Goal: Task Accomplishment & Management: Use online tool/utility

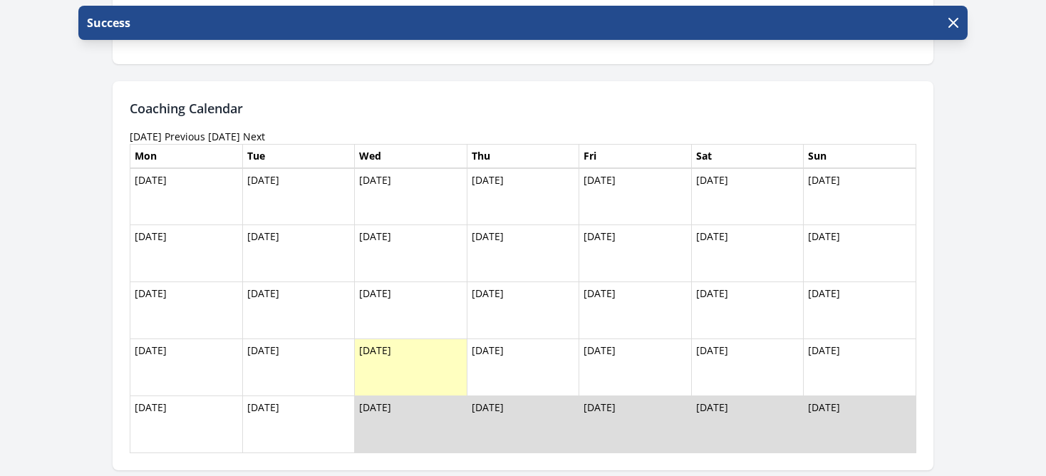
scroll to position [1521, 0]
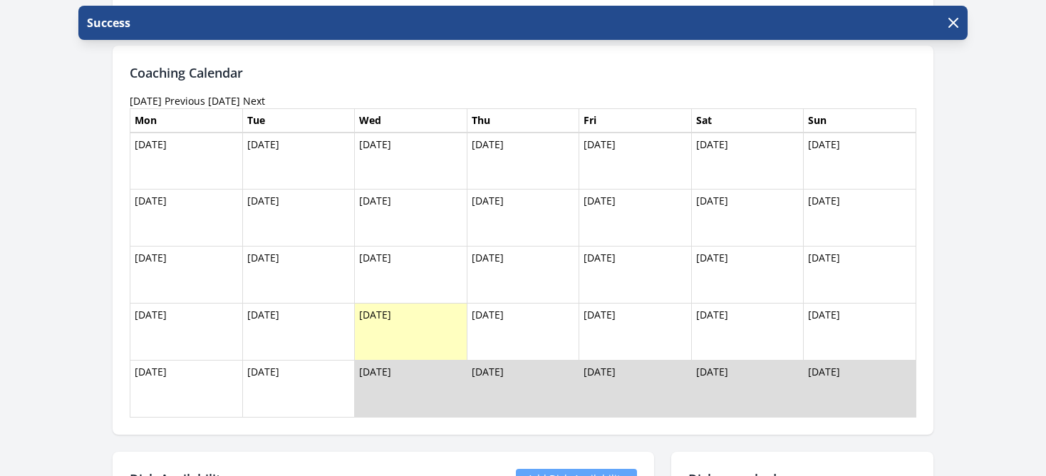
click at [205, 103] on link "Previous" at bounding box center [185, 101] width 41 height 14
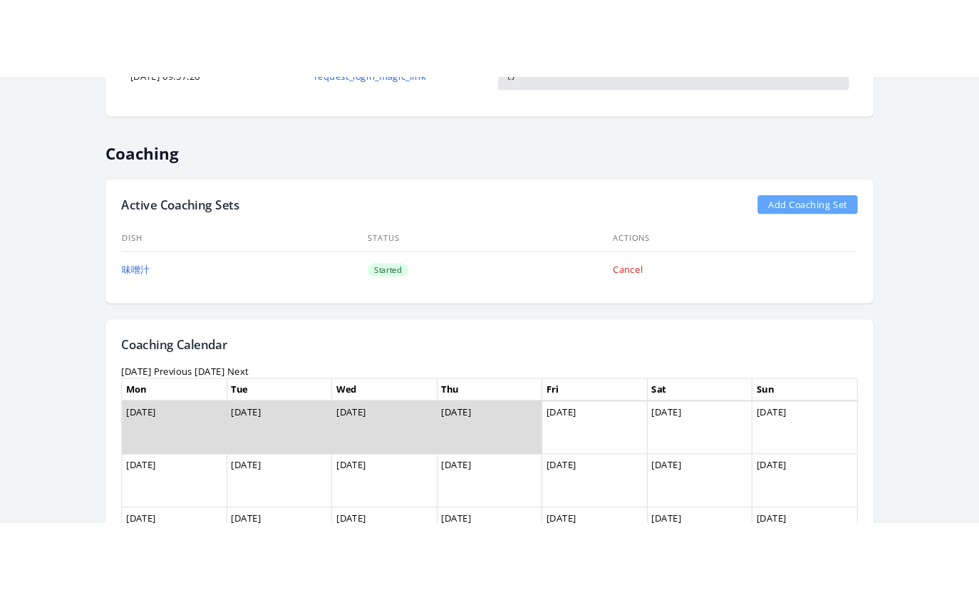
scroll to position [1303, 0]
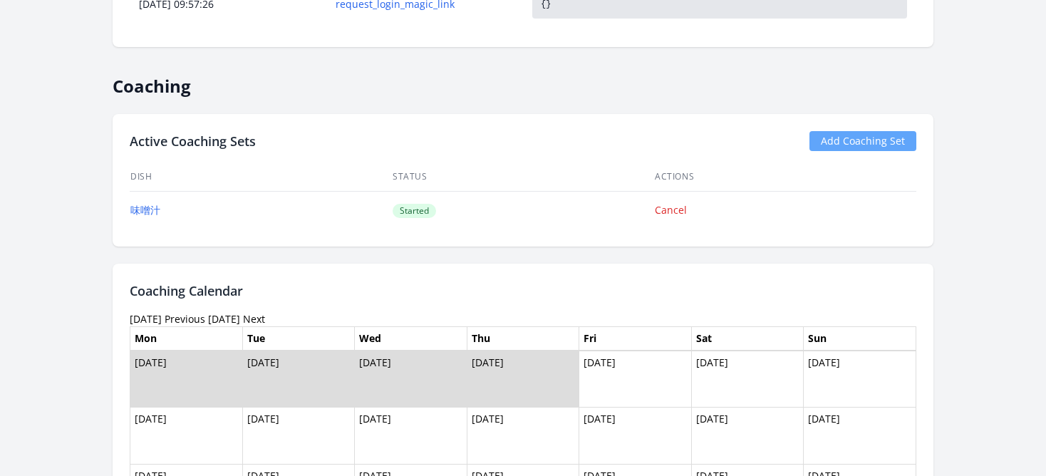
click at [854, 141] on link "Add Coaching Set" at bounding box center [862, 141] width 107 height 20
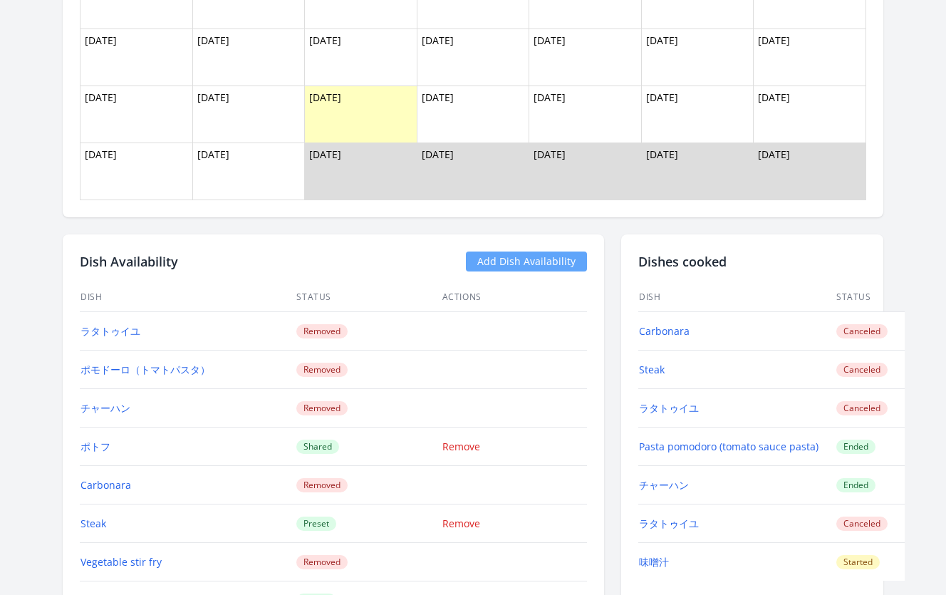
scroll to position [1746, 0]
